Goal: Task Accomplishment & Management: Manage account settings

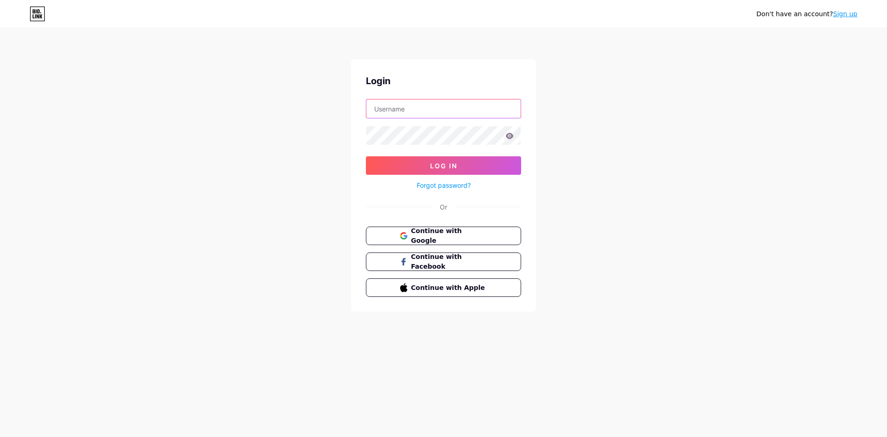
click at [426, 110] on input "text" at bounding box center [443, 108] width 154 height 18
paste input "[EMAIL_ADDRESS][DOMAIN_NAME]"
type input "[EMAIL_ADDRESS][DOMAIN_NAME]"
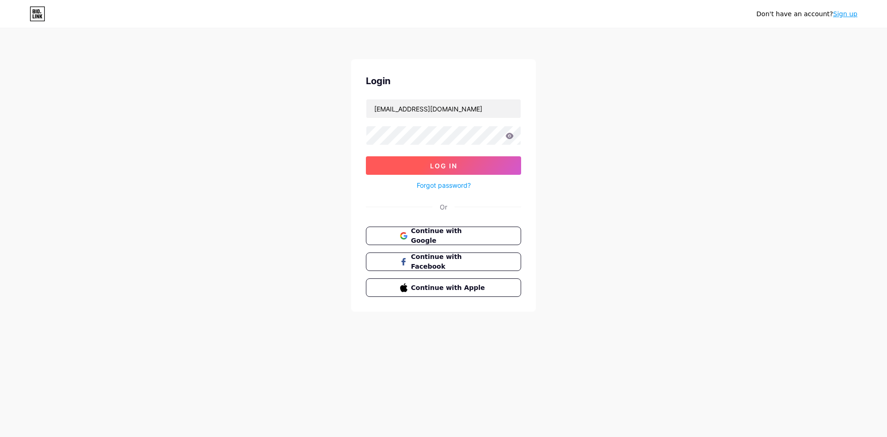
click at [398, 162] on button "Log In" at bounding box center [443, 165] width 155 height 18
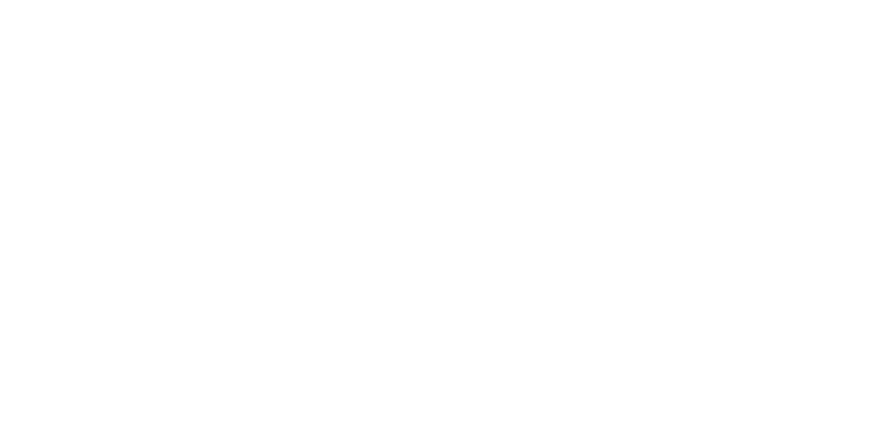
click at [458, 0] on html at bounding box center [443, 0] width 887 height 0
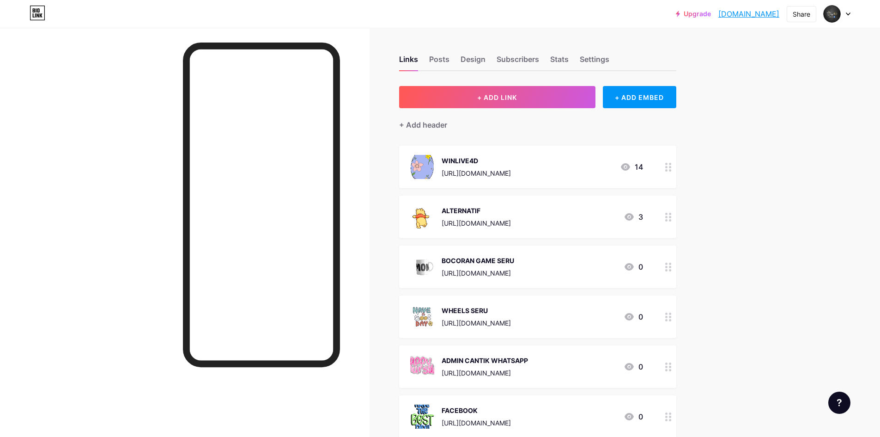
click at [671, 215] on icon at bounding box center [668, 217] width 6 height 9
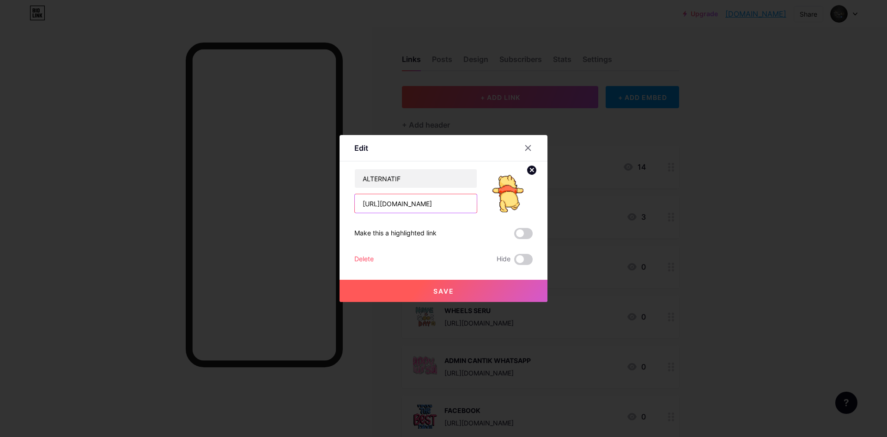
click at [417, 212] on input "[URL][DOMAIN_NAME]" at bounding box center [416, 203] width 122 height 18
paste input "[DOMAIN_NAME]"
type input "[URL][DOMAIN_NAME]"
click at [443, 291] on span "Save" at bounding box center [443, 291] width 21 height 8
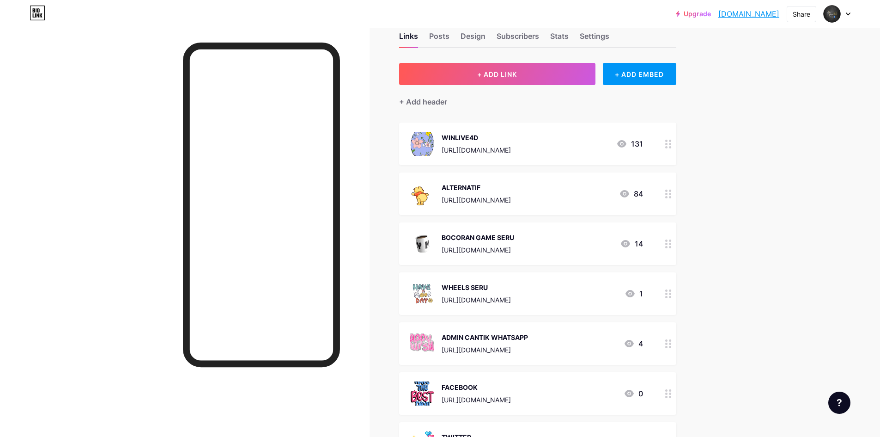
scroll to position [46, 0]
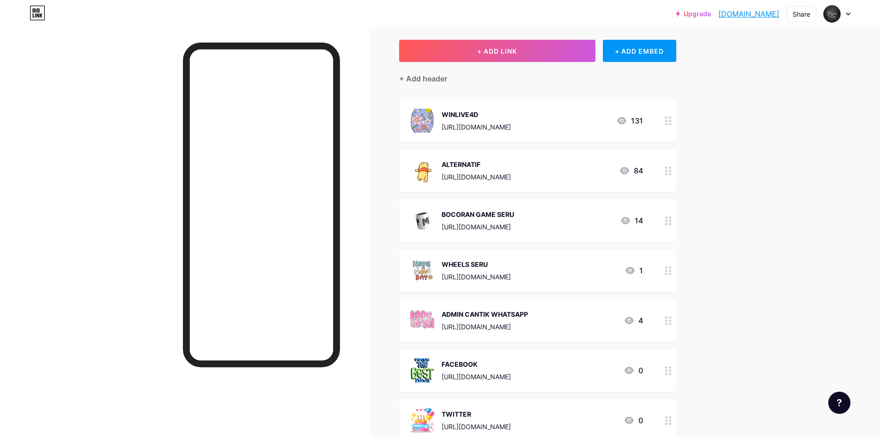
click at [669, 221] on icon at bounding box center [668, 220] width 6 height 9
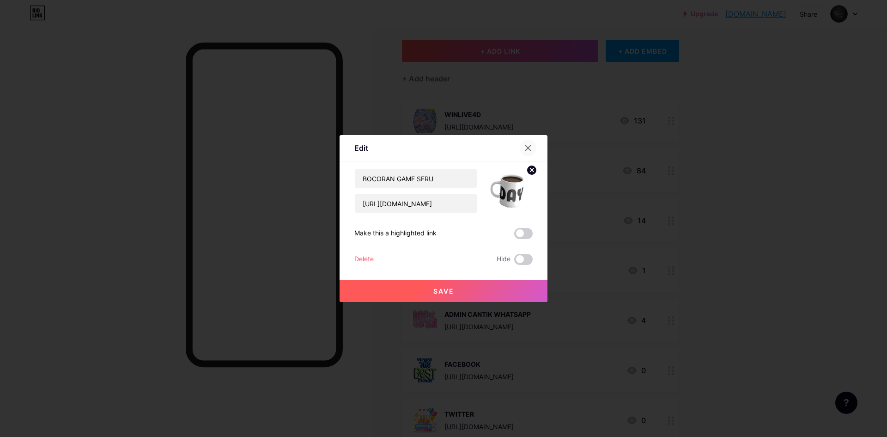
click at [534, 146] on div at bounding box center [528, 148] width 17 height 17
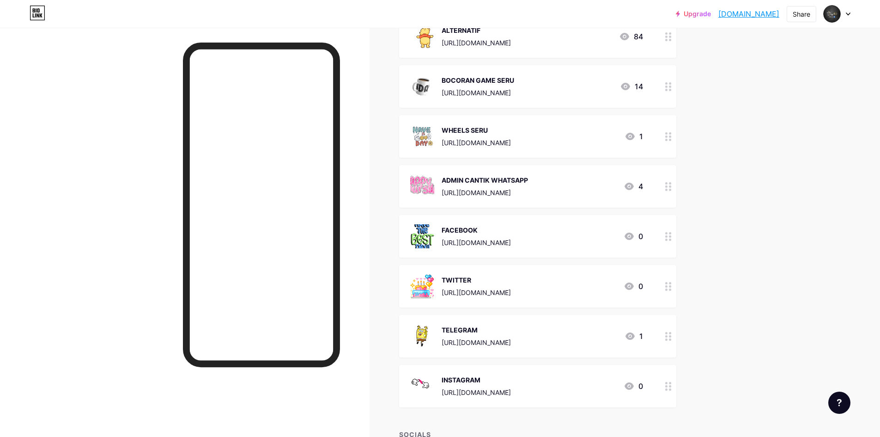
scroll to position [185, 0]
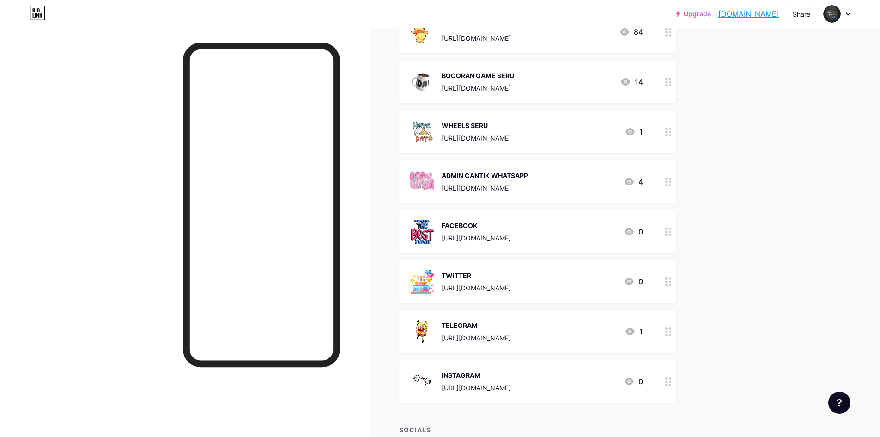
click at [672, 232] on icon at bounding box center [668, 231] width 6 height 9
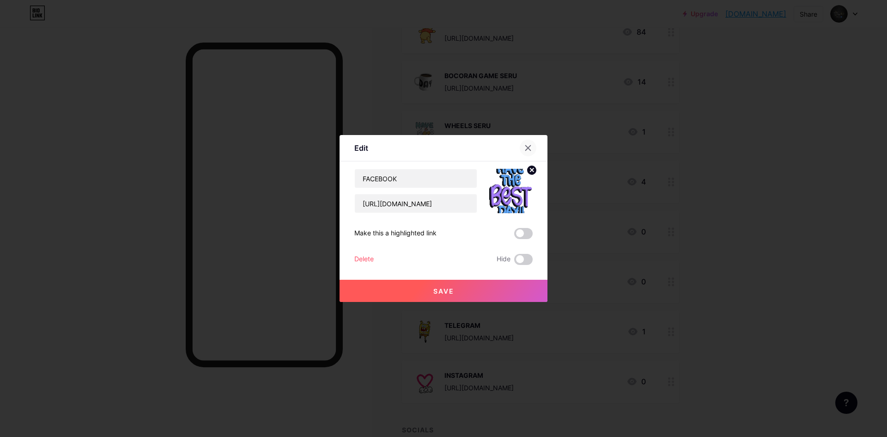
click at [530, 145] on icon at bounding box center [527, 147] width 7 height 7
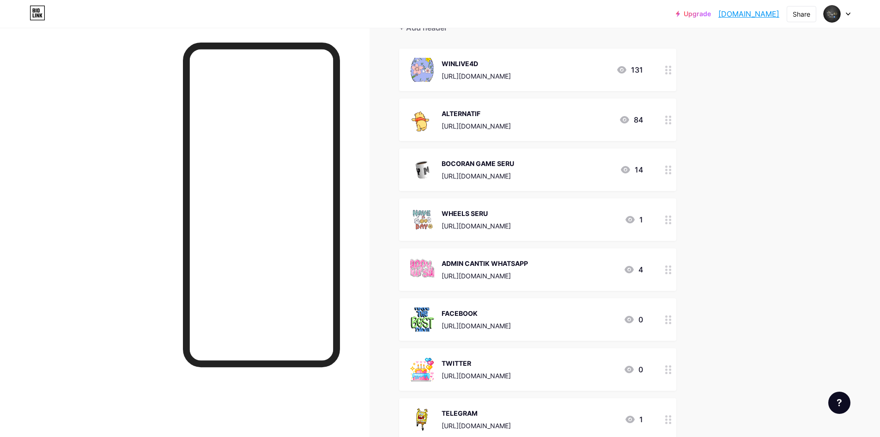
scroll to position [46, 0]
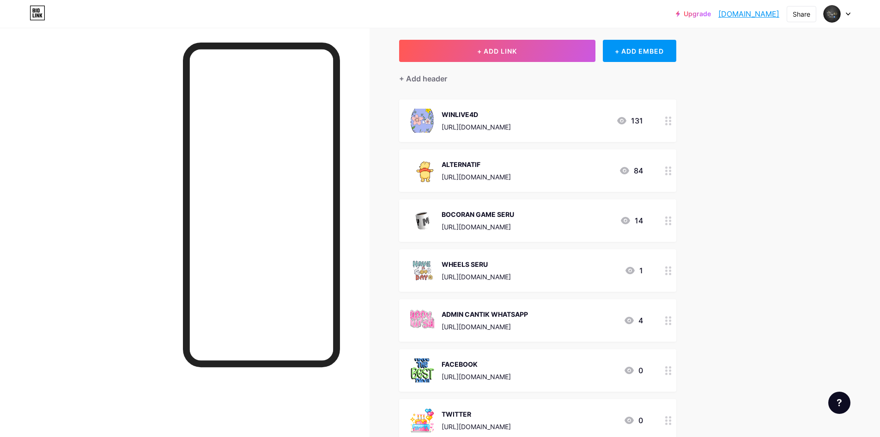
click at [672, 221] on icon at bounding box center [668, 220] width 6 height 9
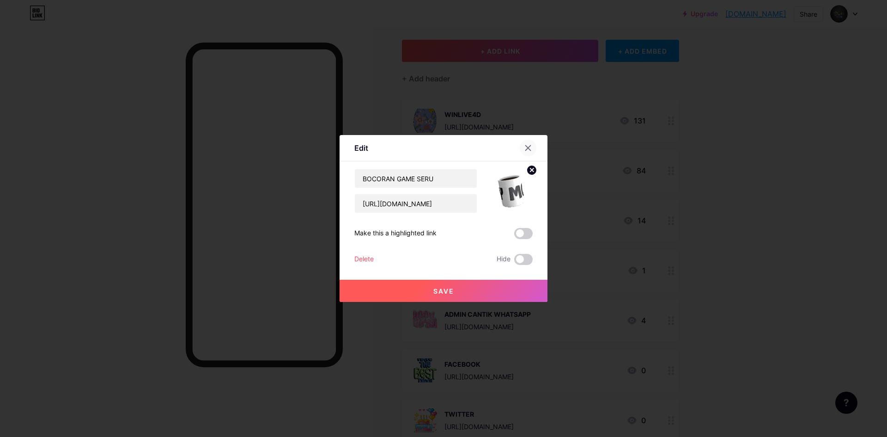
click at [535, 147] on div at bounding box center [528, 148] width 17 height 17
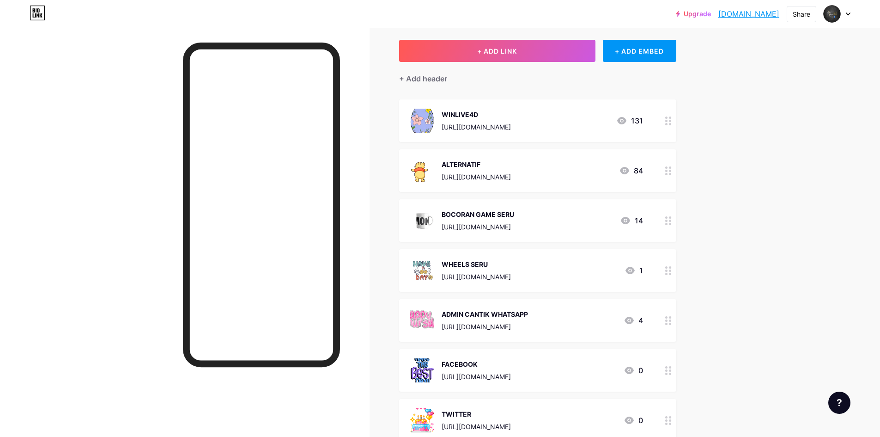
click at [671, 322] on icon at bounding box center [668, 320] width 6 height 9
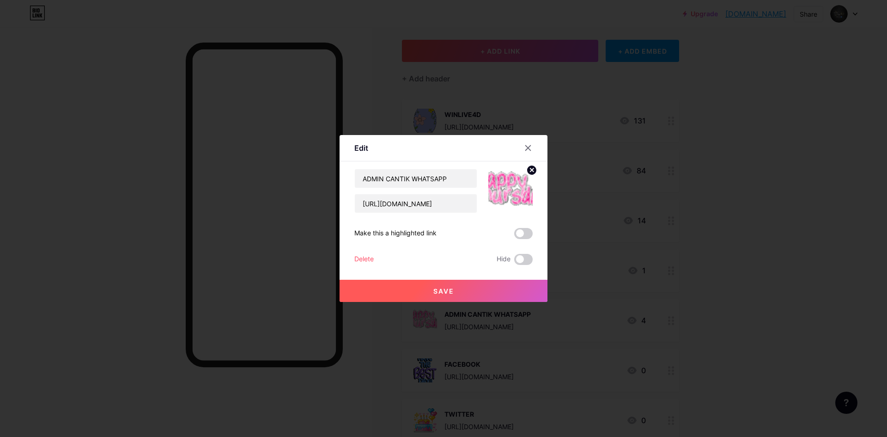
click at [366, 256] on div "Delete" at bounding box center [363, 259] width 19 height 11
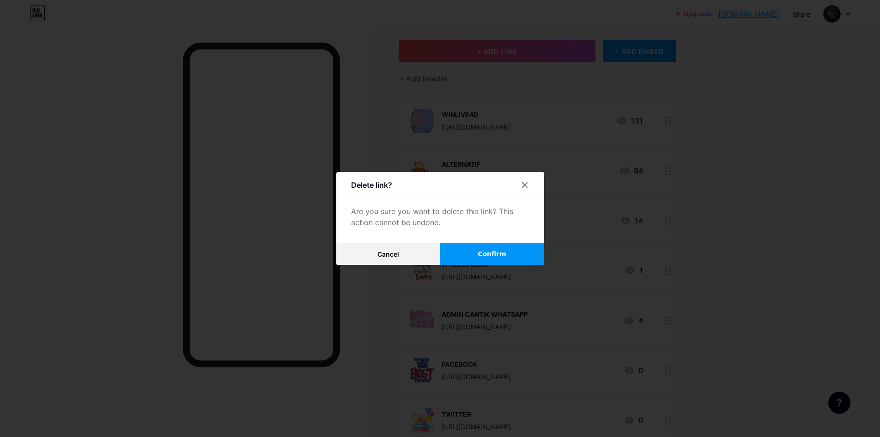
click at [459, 253] on button "Confirm" at bounding box center [492, 254] width 104 height 22
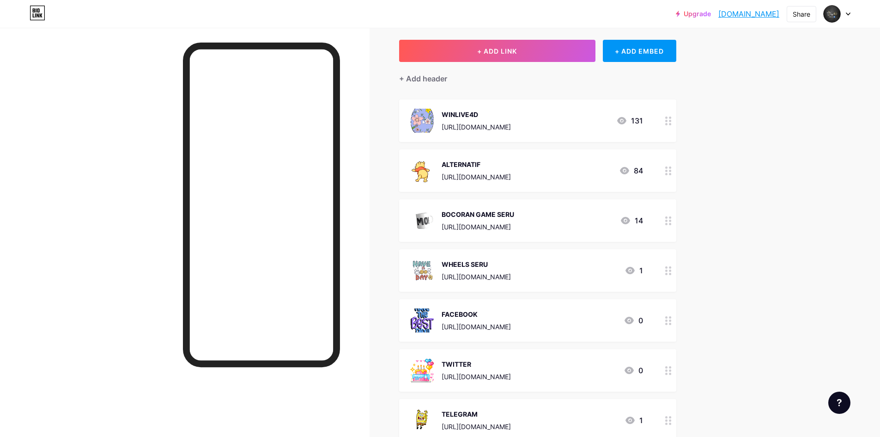
click at [676, 221] on div at bounding box center [669, 220] width 16 height 43
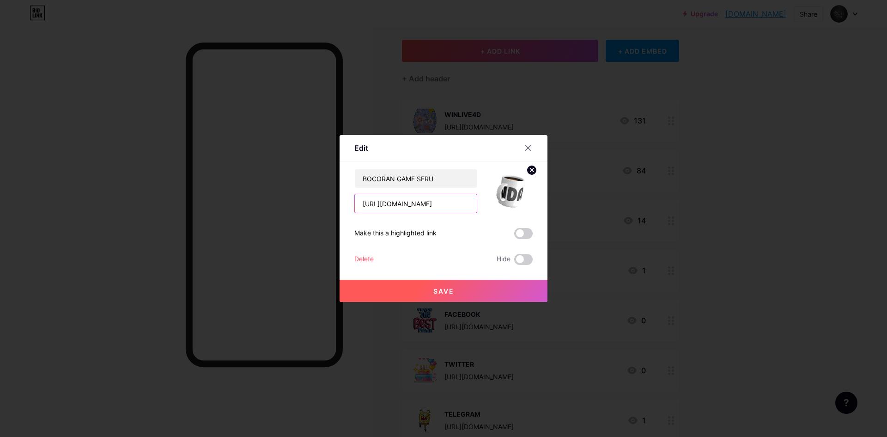
click at [401, 209] on input "[URL][DOMAIN_NAME]" at bounding box center [416, 203] width 122 height 18
paste input "[DOMAIN_NAME]/rtp"
type input "[URL][DOMAIN_NAME]"
click at [434, 290] on span "Save" at bounding box center [443, 291] width 21 height 8
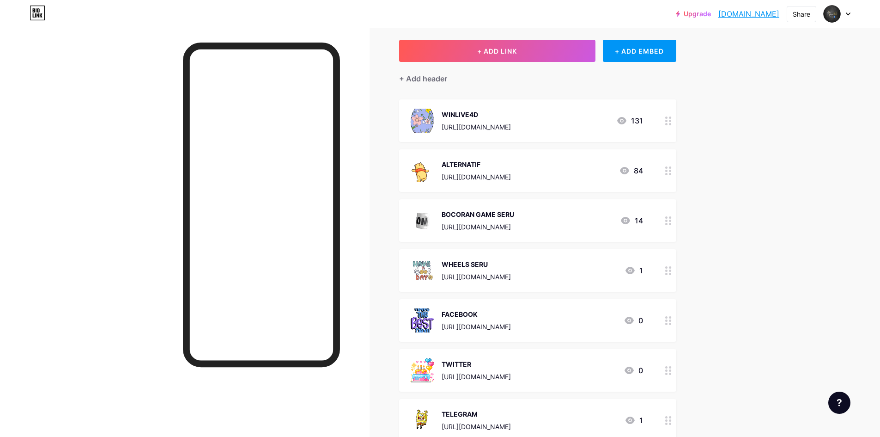
click at [668, 270] on circle at bounding box center [666, 270] width 2 height 2
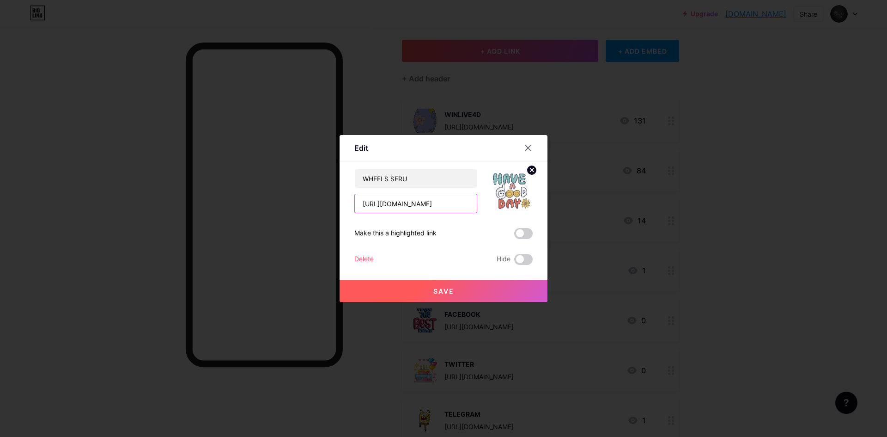
click at [413, 207] on input "[URL][DOMAIN_NAME]" at bounding box center [416, 203] width 122 height 18
paste input "[DOMAIN_NAME]/spinwheel"
type input "[URL][DOMAIN_NAME]"
click at [431, 284] on button "Save" at bounding box center [444, 290] width 208 height 22
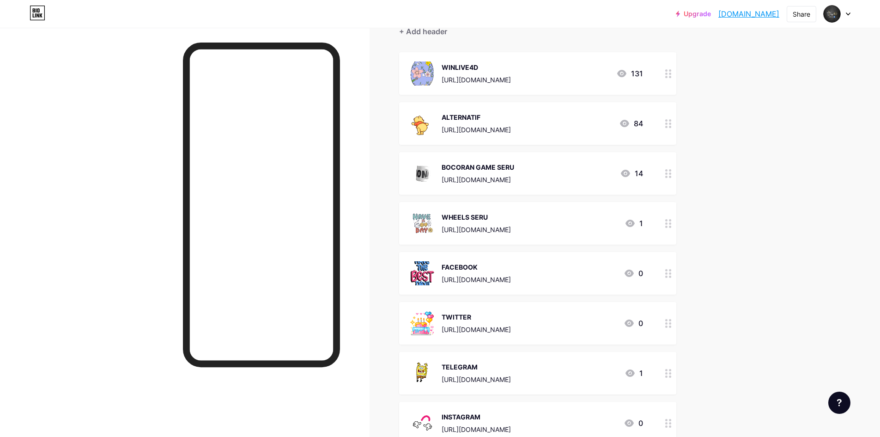
scroll to position [139, 0]
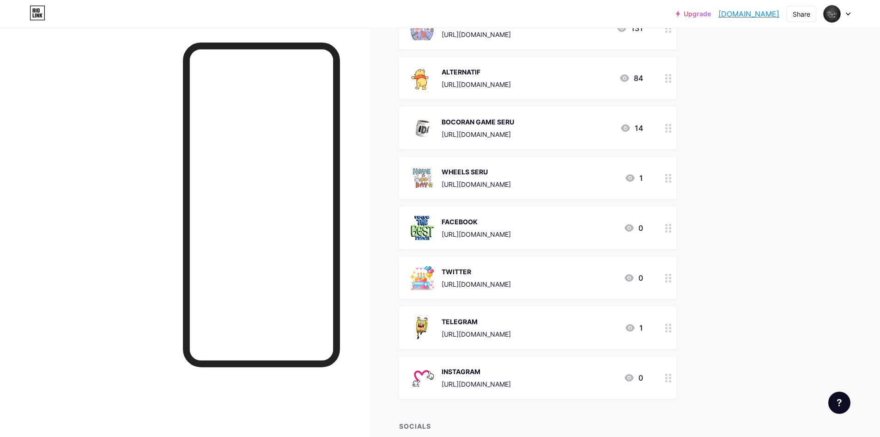
click at [668, 225] on circle at bounding box center [666, 225] width 2 height 2
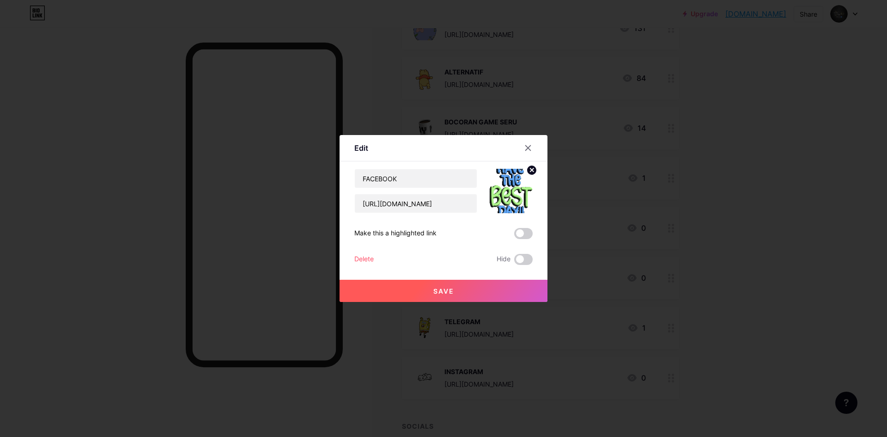
click at [364, 260] on div "Delete" at bounding box center [363, 259] width 19 height 11
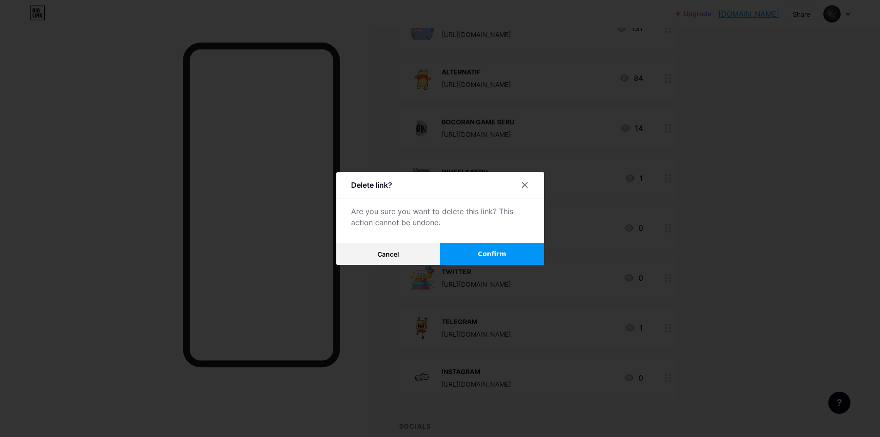
click at [472, 252] on button "Confirm" at bounding box center [492, 254] width 104 height 22
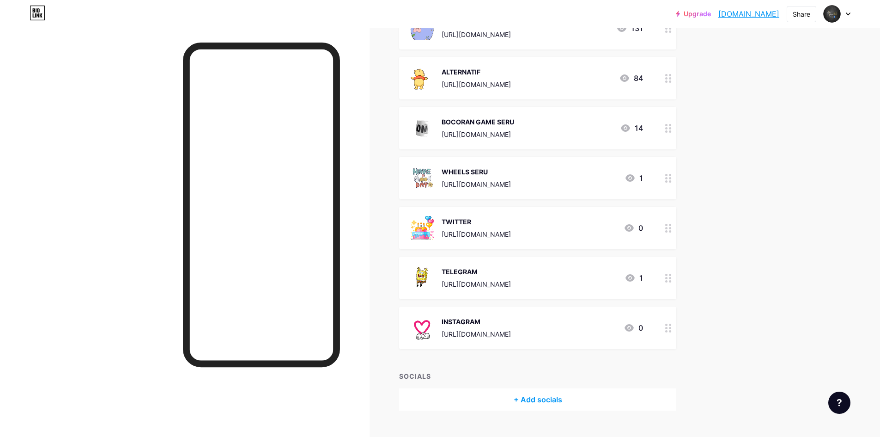
click at [668, 226] on div at bounding box center [669, 228] width 16 height 43
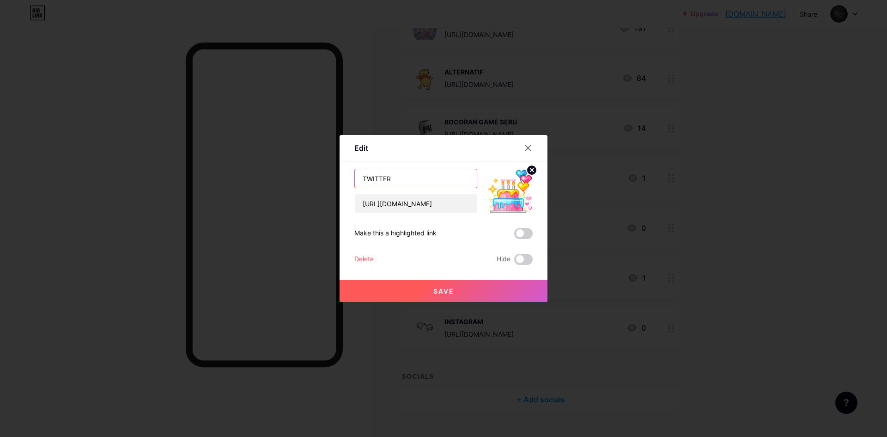
click at [426, 184] on input "TWITTER" at bounding box center [416, 178] width 122 height 18
type input "LOGIN WINLIVE4D"
click at [417, 206] on input "[URL][DOMAIN_NAME]" at bounding box center [416, 203] width 122 height 18
paste input "[DOMAIN_NAME]"
type input "[URL][DOMAIN_NAME]"
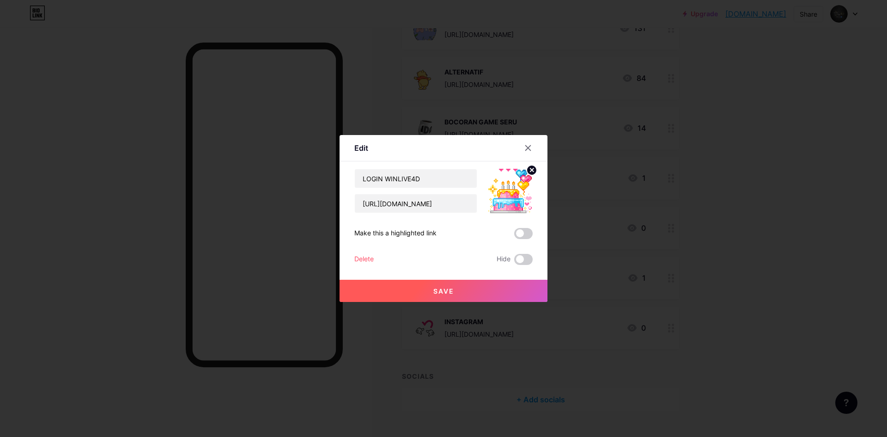
click at [435, 288] on span "Save" at bounding box center [443, 291] width 21 height 8
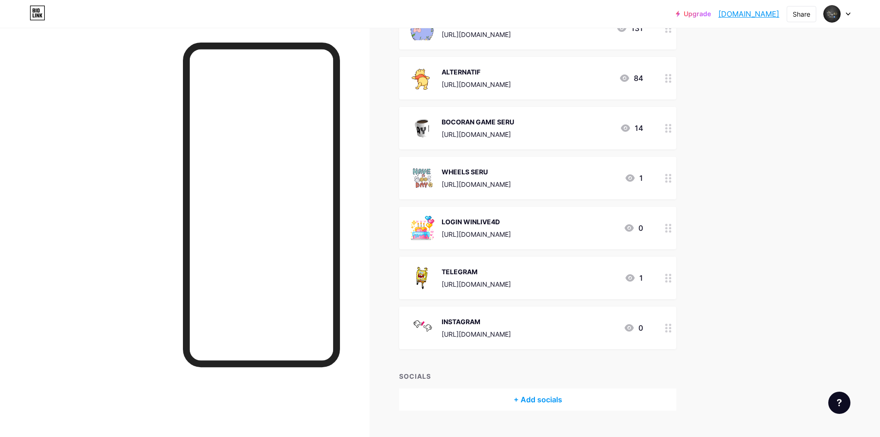
click at [670, 279] on icon at bounding box center [668, 277] width 6 height 9
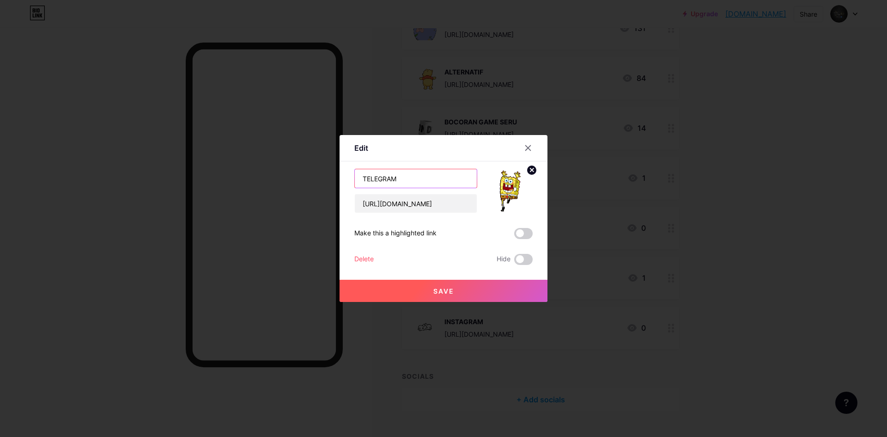
click at [390, 176] on input "TELEGRAM" at bounding box center [416, 178] width 122 height 18
type input "DAFTAR WINLIVE4D"
click at [406, 207] on input "[URL][DOMAIN_NAME]" at bounding box center [416, 203] width 122 height 18
paste input "[DOMAIN_NAME]"
type input "[URL][DOMAIN_NAME]"
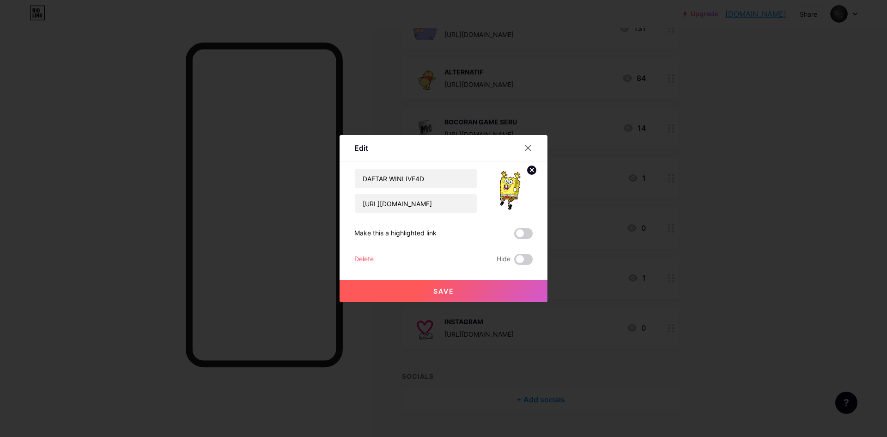
click at [415, 285] on button "Save" at bounding box center [444, 290] width 208 height 22
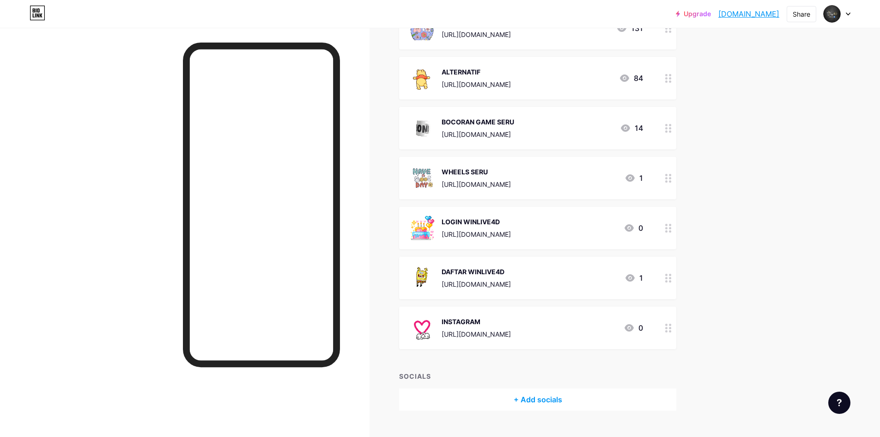
click at [675, 325] on div at bounding box center [669, 327] width 16 height 43
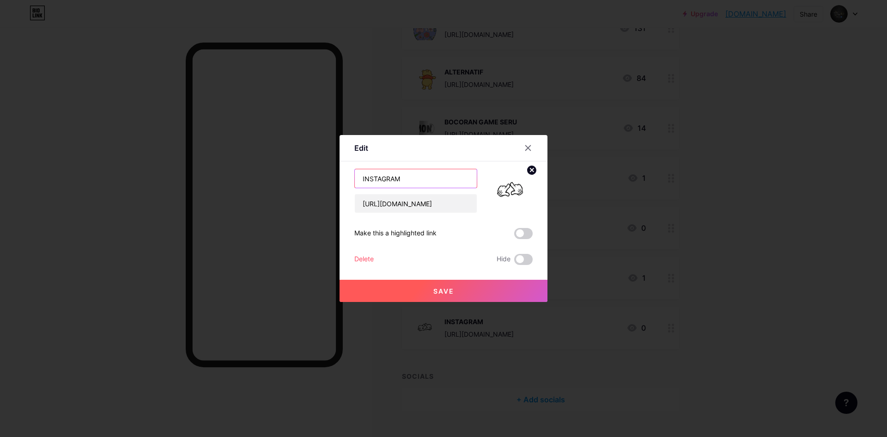
click at [413, 186] on input "INSTAGRAM" at bounding box center [416, 178] width 122 height 18
type input "MYSTERY BOX SERU"
paste input "[DOMAIN_NAME]"
drag, startPoint x: 439, startPoint y: 188, endPoint x: 438, endPoint y: 198, distance: 9.3
click at [439, 188] on div "MYSTERY BOX SERU [URL][DOMAIN_NAME]" at bounding box center [415, 191] width 123 height 44
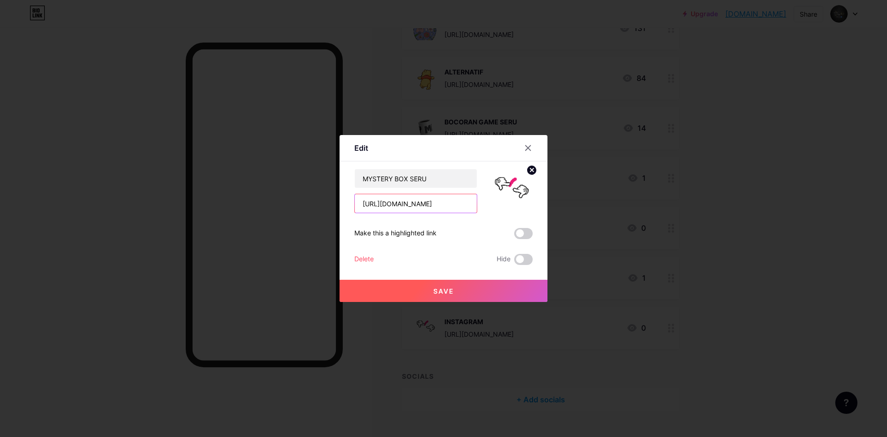
click at [438, 198] on input "[URL][DOMAIN_NAME]" at bounding box center [416, 203] width 122 height 18
paste input "[DOMAIN_NAME]/mysterybox"
type input "[URL][DOMAIN_NAME]"
click at [448, 286] on button "Save" at bounding box center [444, 290] width 208 height 22
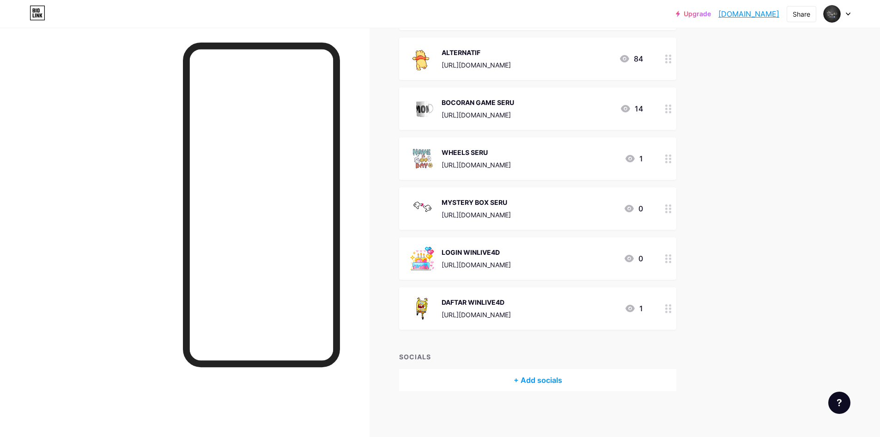
scroll to position [0, 0]
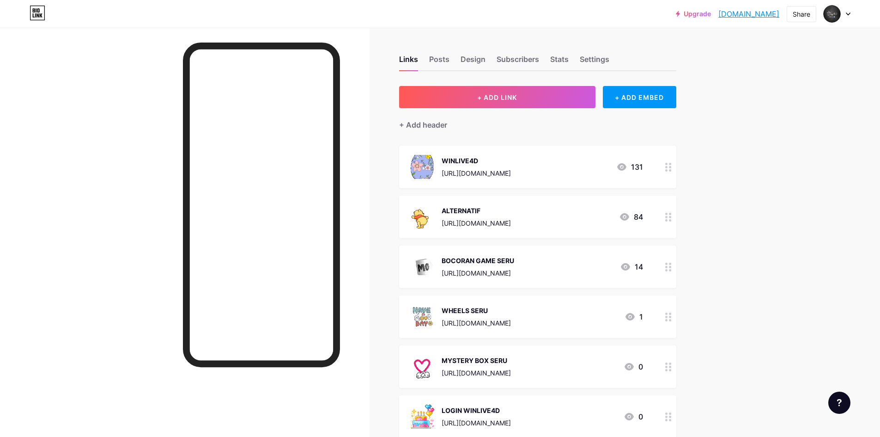
click at [459, 59] on div "Links Posts Design Subscribers Stats Settings" at bounding box center [537, 55] width 277 height 32
click at [468, 60] on div "Design" at bounding box center [473, 62] width 25 height 17
click at [477, 60] on div "Design" at bounding box center [473, 62] width 25 height 17
click at [608, 61] on div "Settings" at bounding box center [595, 62] width 30 height 17
click at [600, 55] on div "Settings" at bounding box center [595, 62] width 30 height 17
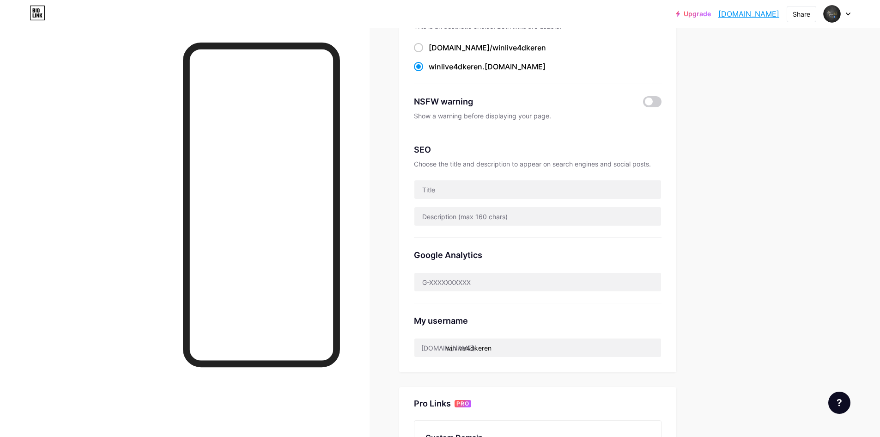
scroll to position [92, 0]
drag, startPoint x: 315, startPoint y: 22, endPoint x: 325, endPoint y: 26, distance: 11.2
click at [315, 22] on div "Upgrade winlive4dkeren.... winlive4dkeren.bio.link Share Switch accounts WINLIV…" at bounding box center [440, 14] width 880 height 28
click at [473, 183] on input "text" at bounding box center [537, 188] width 247 height 18
paste input "WINLIVE4D 🔥 Situs Viral Slot & Judi Bola | Promo Harian & Maxwin"
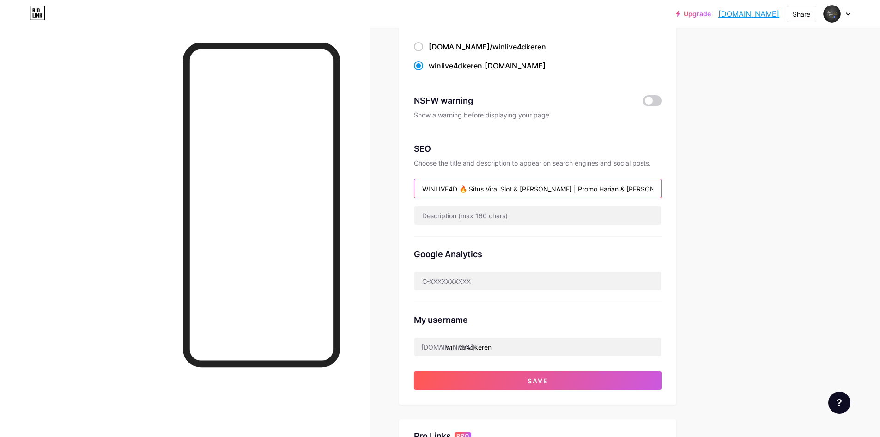
type input "WINLIVE4D 🔥 Situs Viral Slot & Judi Bola | Promo Harian & Maxwin"
click at [463, 222] on input "text" at bounding box center [537, 215] width 247 height 18
paste input "Main lebih seru di WINLIVE4D! Situs viral dengan ribuan slot gacor, taruhan bol…"
type input "Main lebih seru di WINLIVE4D! Situs viral dengan ribuan slot gacor, taruhan bol…"
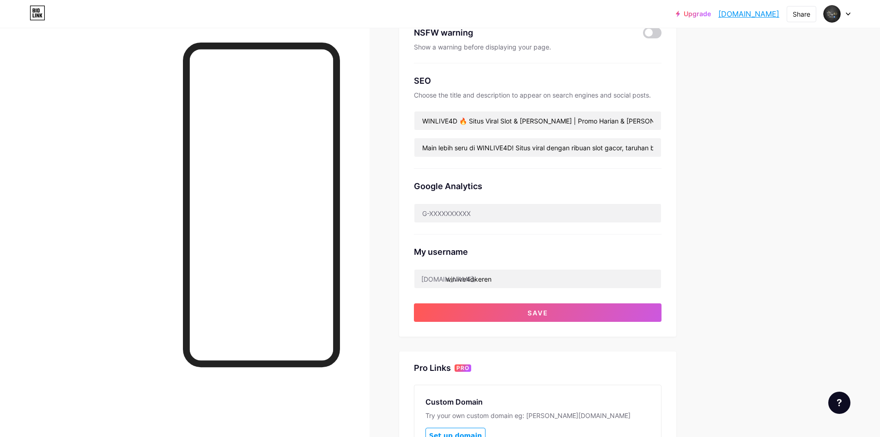
scroll to position [326, 0]
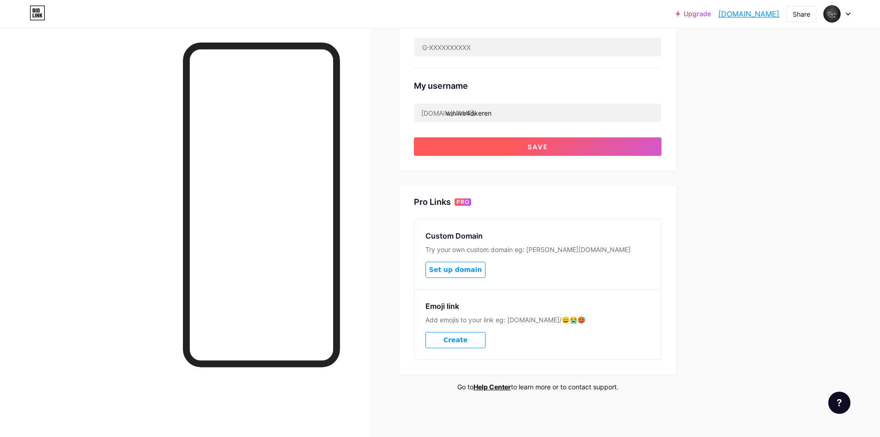
click at [547, 148] on span "Save" at bounding box center [538, 147] width 21 height 8
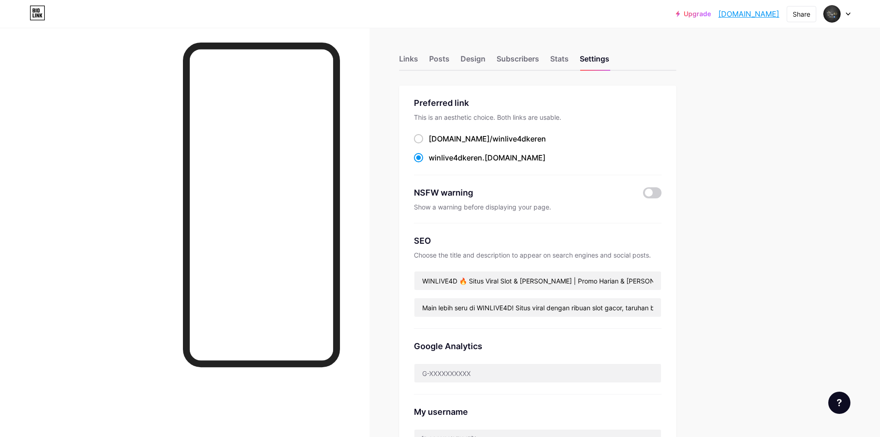
scroll to position [0, 0]
click at [445, 66] on div "Posts" at bounding box center [439, 62] width 20 height 17
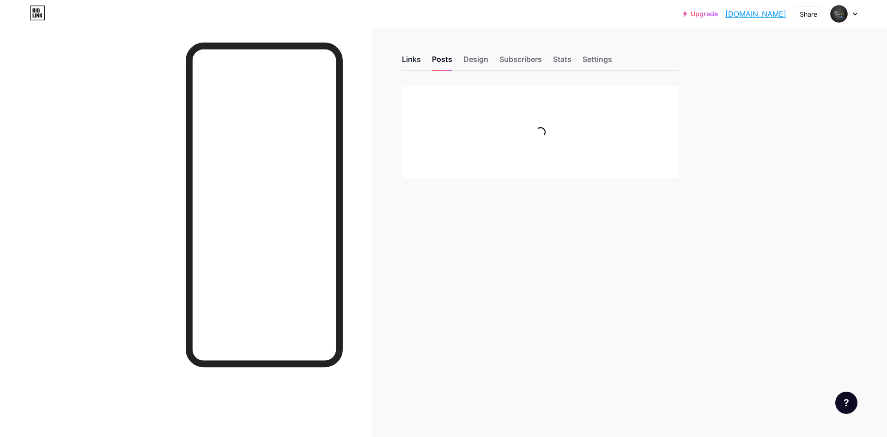
click at [408, 66] on div "Links" at bounding box center [411, 62] width 19 height 17
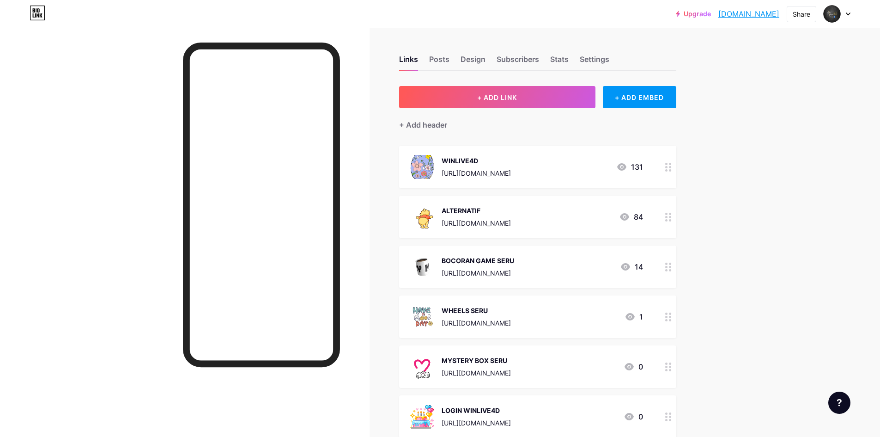
click at [672, 166] on icon at bounding box center [668, 167] width 6 height 9
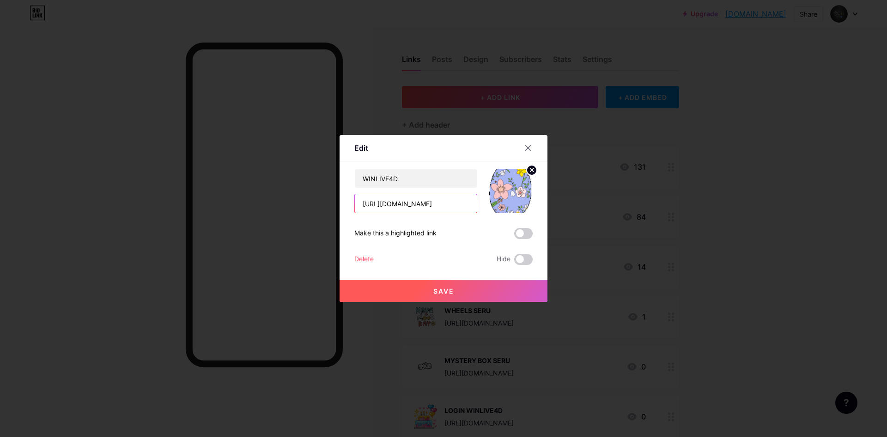
click at [429, 208] on input "[URL][DOMAIN_NAME]" at bounding box center [416, 203] width 122 height 18
paste input "WINlive4d.app"
click at [442, 213] on div "WINlive4d.app" at bounding box center [415, 203] width 123 height 19
click at [442, 201] on input "WINlive4d.app" at bounding box center [416, 203] width 122 height 18
paste input "[URL][DOMAIN_NAME]"
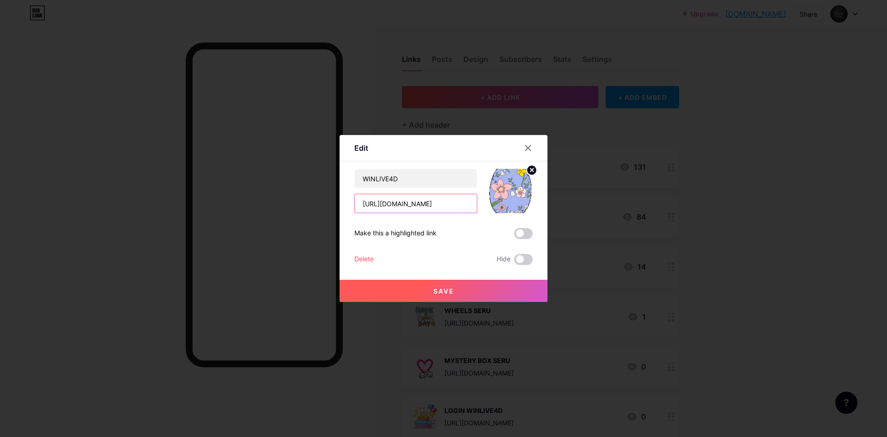
type input "[URL][DOMAIN_NAME]"
click at [421, 289] on button "Save" at bounding box center [444, 290] width 208 height 22
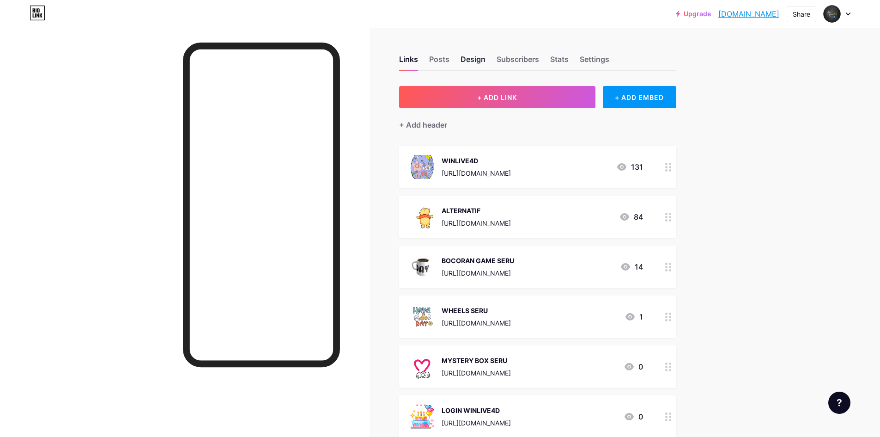
click at [477, 62] on div "Design" at bounding box center [473, 62] width 25 height 17
click at [480, 59] on div "Design" at bounding box center [473, 62] width 25 height 17
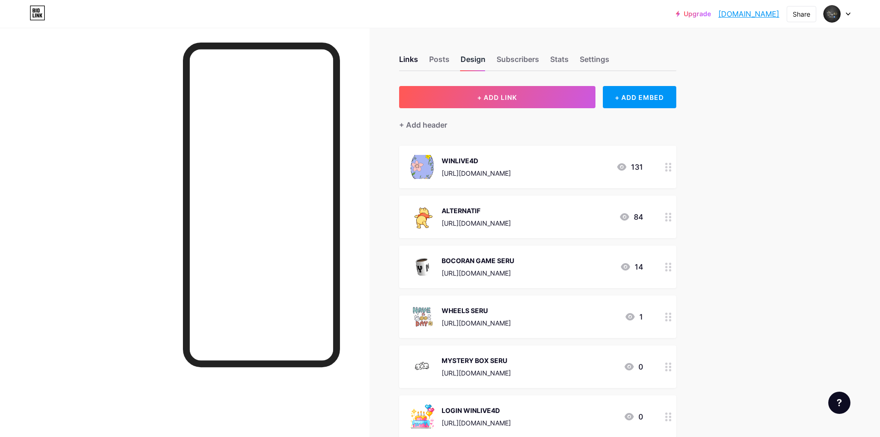
click at [480, 59] on div "Design" at bounding box center [473, 62] width 25 height 17
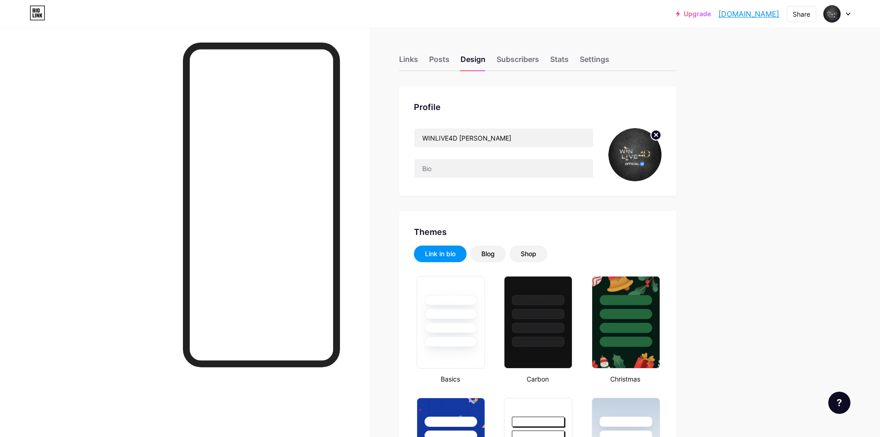
click at [149, 49] on div at bounding box center [185, 246] width 370 height 437
click at [452, 168] on input "text" at bounding box center [503, 168] width 179 height 18
paste input "Main lebih seru di WINLIVE4D! Situs viral dengan ribuan slot gacor, taruhan bol…"
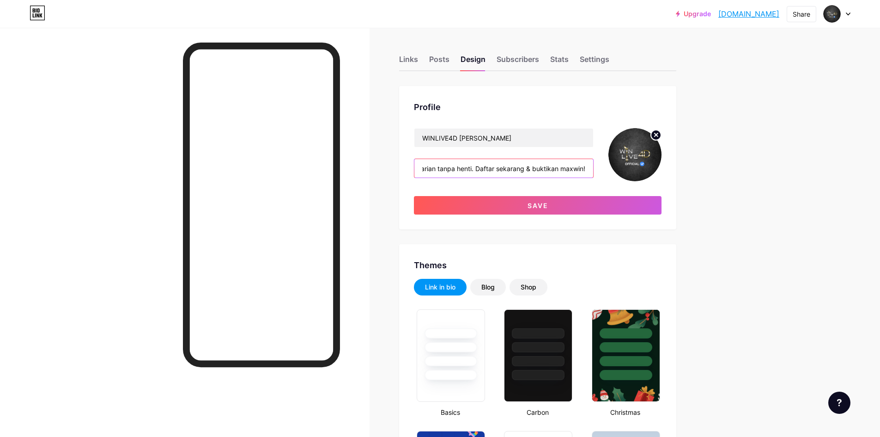
type input "Main lebih seru di WINLIVE4D! Situs viral dengan ribuan slot gacor, taruhan bol…"
click at [498, 136] on input "WINLIVE4D KEREN" at bounding box center [503, 137] width 179 height 18
type input "WINLIVE4D KEREN"
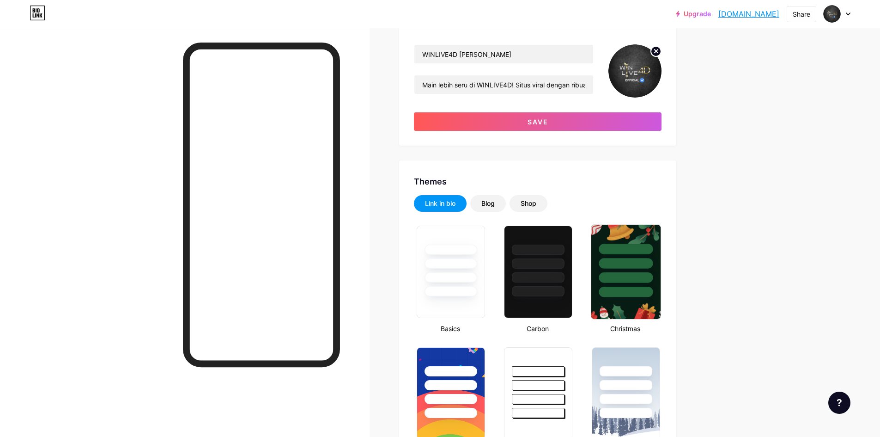
scroll to position [185, 0]
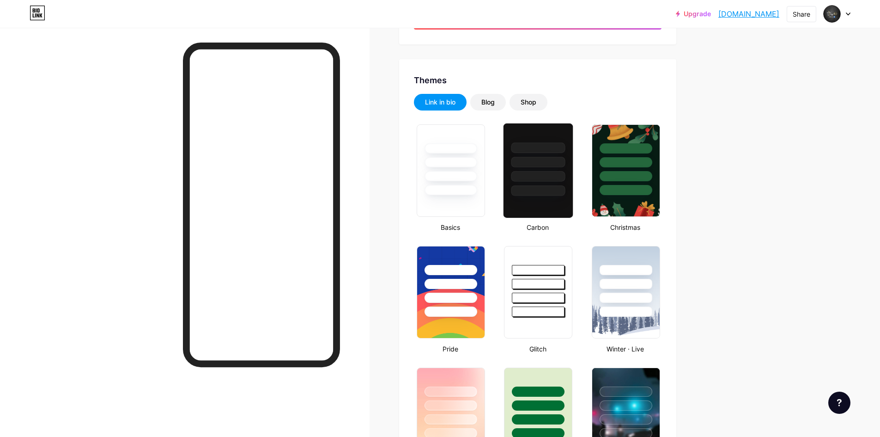
click at [543, 192] on div at bounding box center [538, 190] width 54 height 11
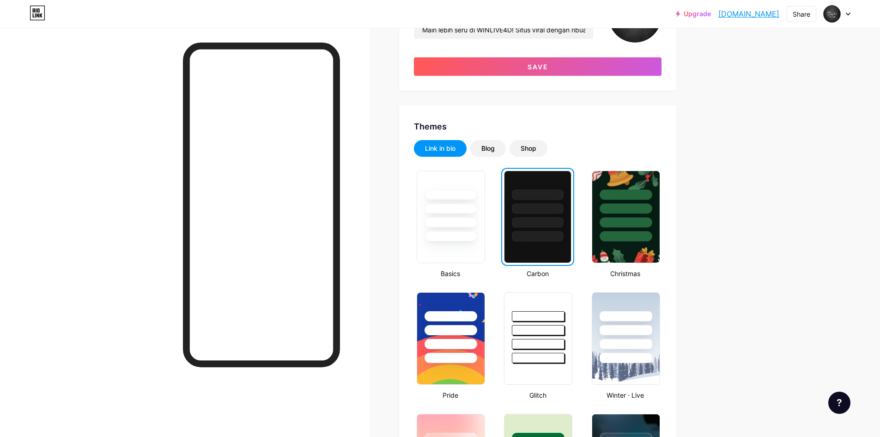
scroll to position [60, 0]
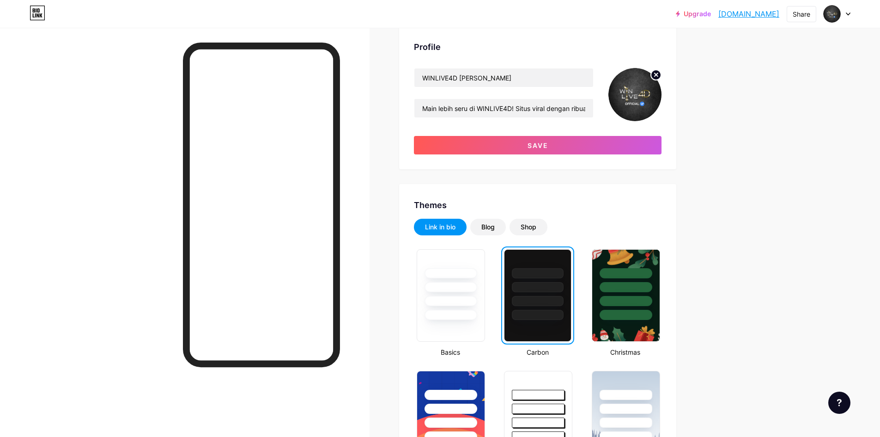
click at [547, 263] on div at bounding box center [537, 284] width 66 height 70
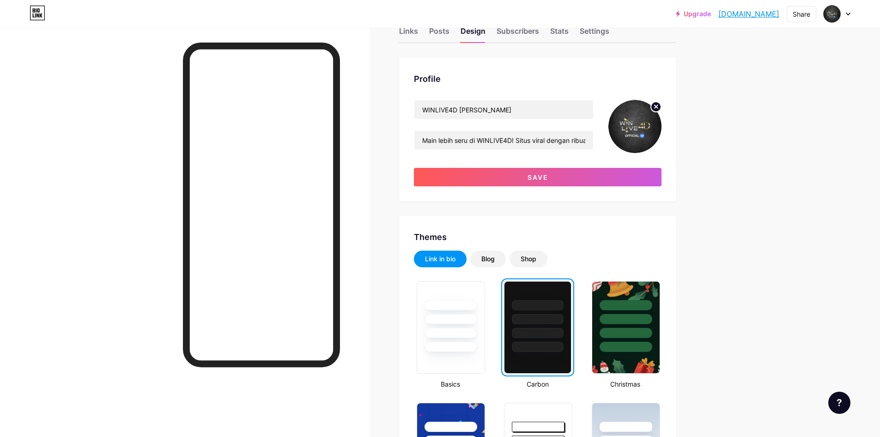
scroll to position [0, 0]
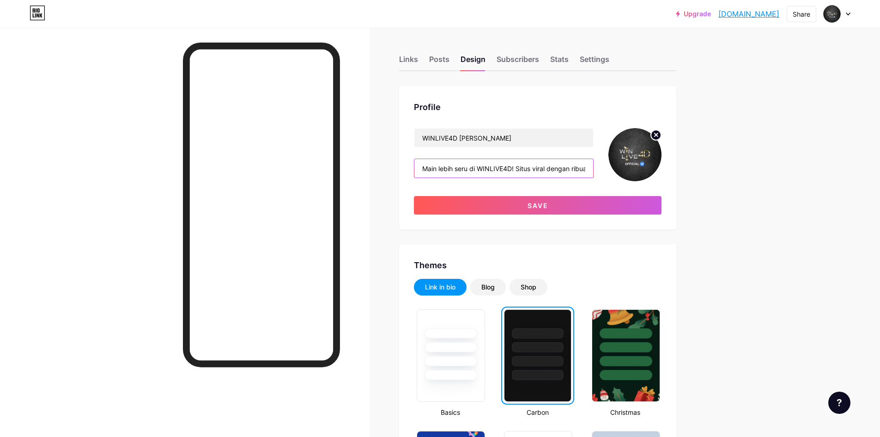
click at [480, 167] on input "Main lebih seru di WINLIVE4D! Situs viral dengan ribuan slot gacor, taruhan bol…" at bounding box center [503, 168] width 179 height 18
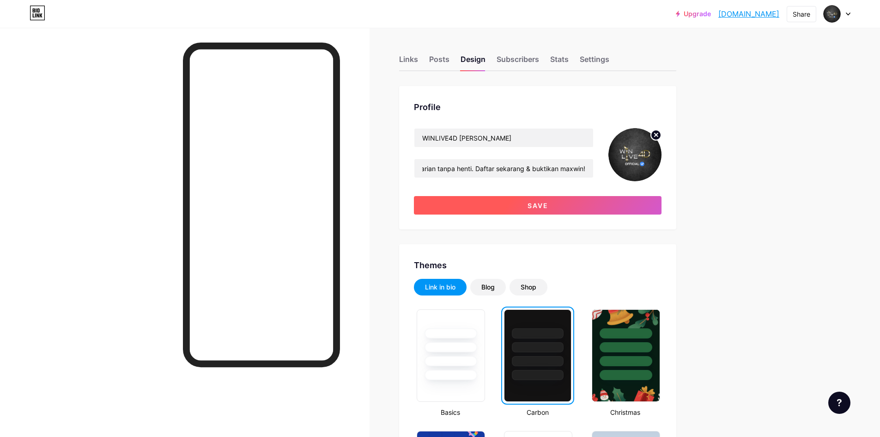
click at [531, 203] on span "Save" at bounding box center [538, 205] width 21 height 8
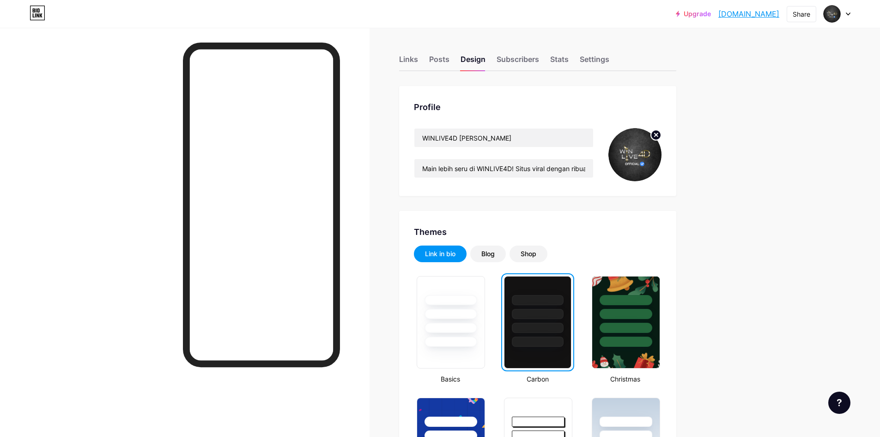
click at [136, 352] on div at bounding box center [185, 246] width 370 height 437
click at [173, 138] on div at bounding box center [185, 246] width 370 height 437
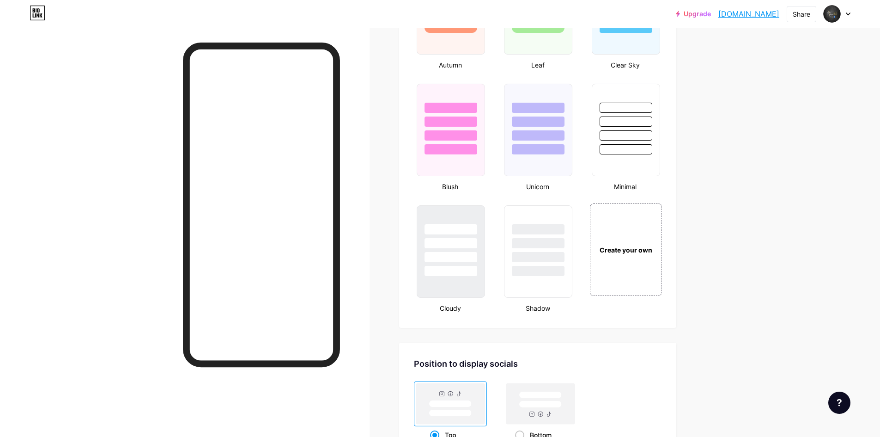
scroll to position [693, 0]
